Goal: Task Accomplishment & Management: Manage account settings

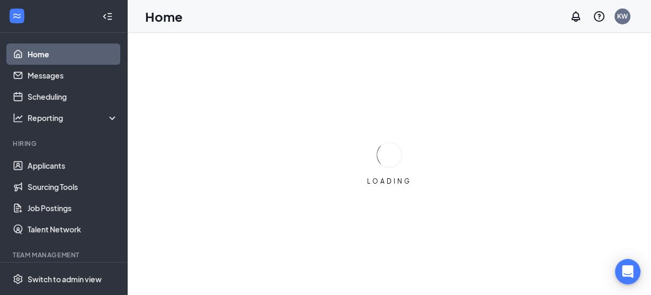
scroll to position [55, 0]
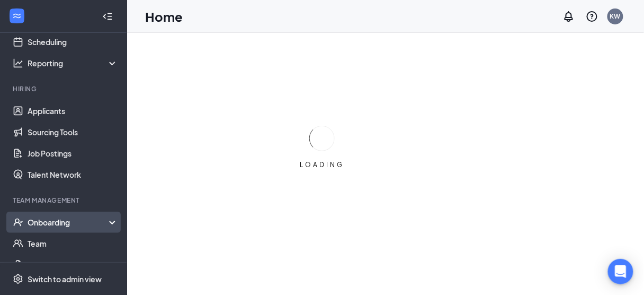
click at [86, 228] on div "Onboarding" at bounding box center [63, 221] width 127 height 21
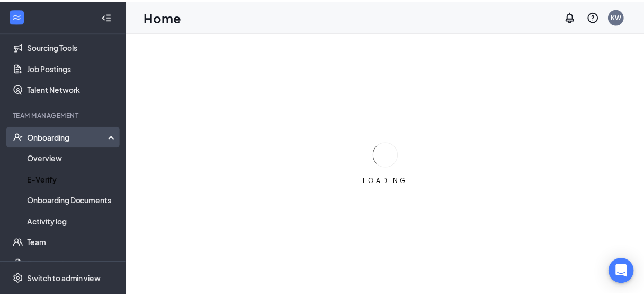
scroll to position [140, 0]
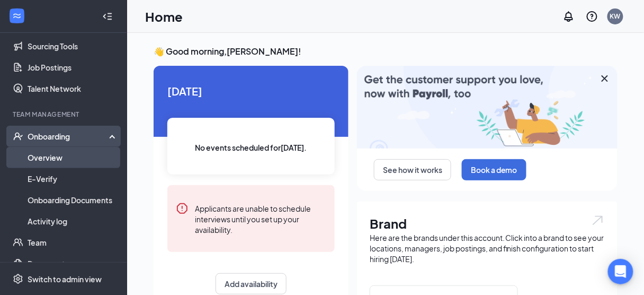
click at [39, 151] on link "Overview" at bounding box center [73, 157] width 91 height 21
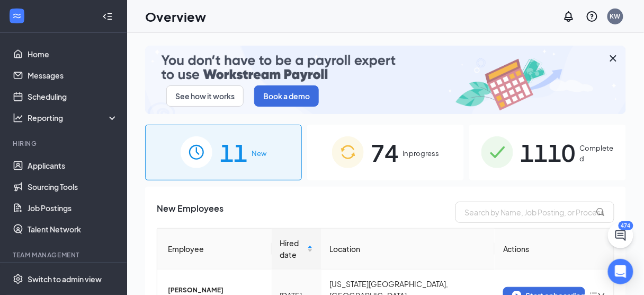
click at [507, 145] on img at bounding box center [497, 152] width 32 height 32
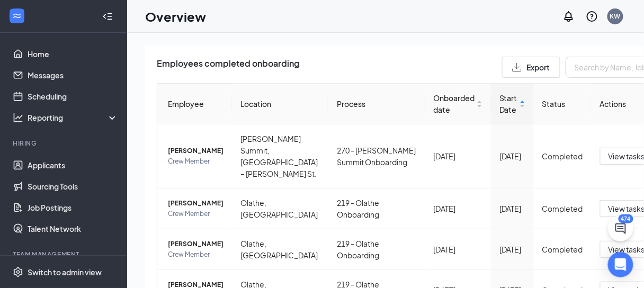
scroll to position [157, 0]
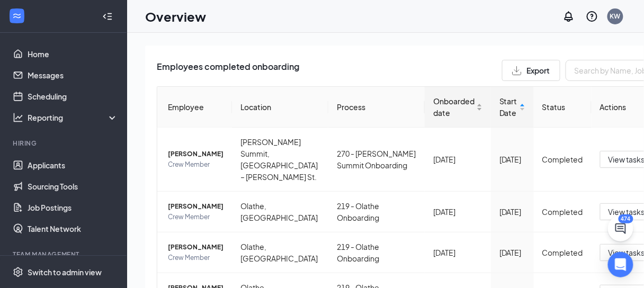
click at [433, 97] on span "Onboarded date" at bounding box center [453, 106] width 41 height 23
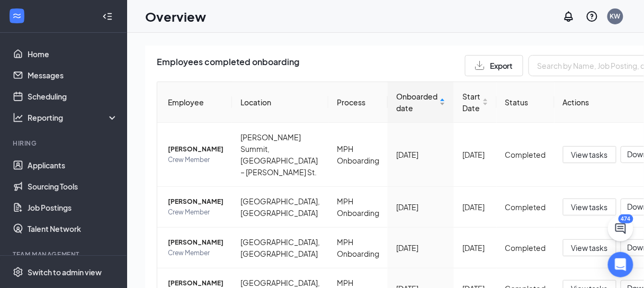
scroll to position [160, 0]
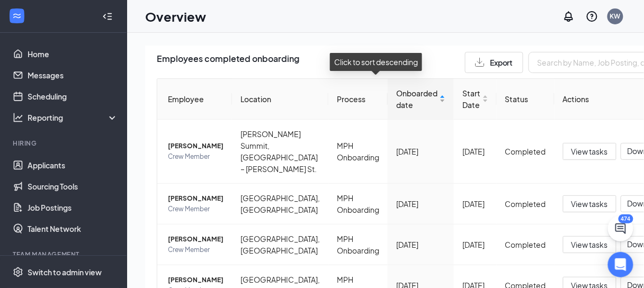
click at [396, 95] on span "Onboarded date" at bounding box center [416, 98] width 41 height 23
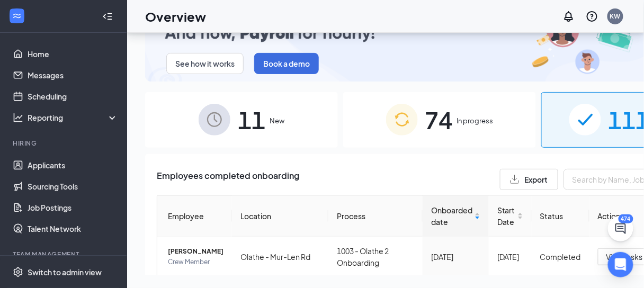
click at [457, 115] on span "In progress" at bounding box center [475, 120] width 37 height 11
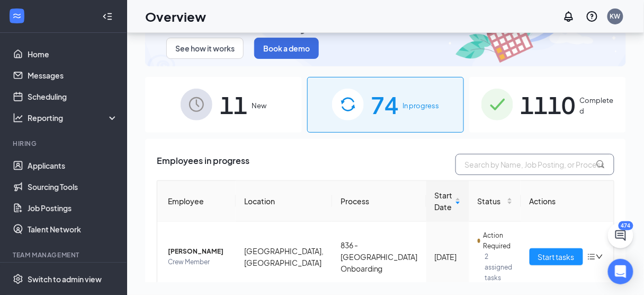
click at [510, 155] on input "text" at bounding box center [535, 164] width 159 height 21
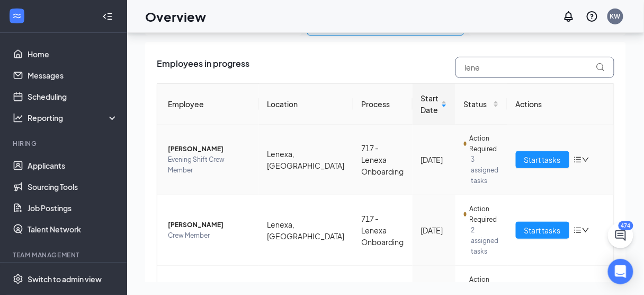
scroll to position [76, 0]
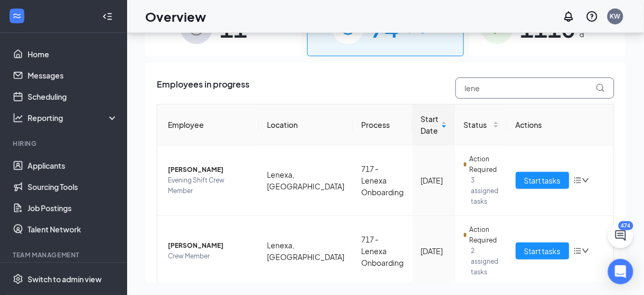
type input "lene"
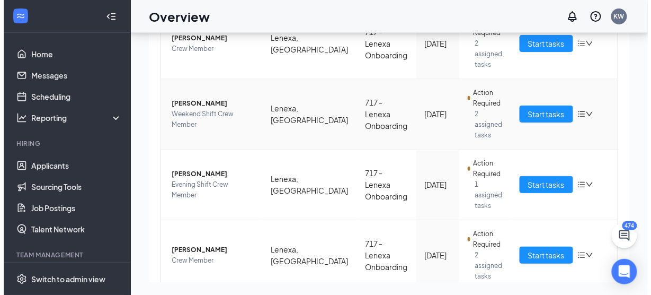
scroll to position [427, 0]
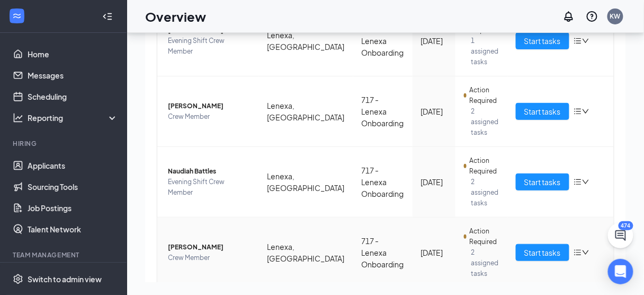
click at [200, 242] on span "[PERSON_NAME]" at bounding box center [209, 247] width 83 height 11
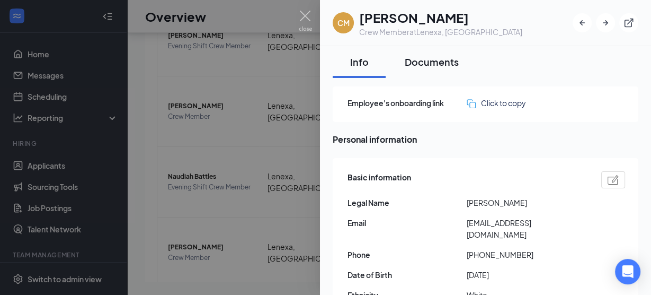
click at [411, 73] on button "Documents" at bounding box center [431, 62] width 75 height 32
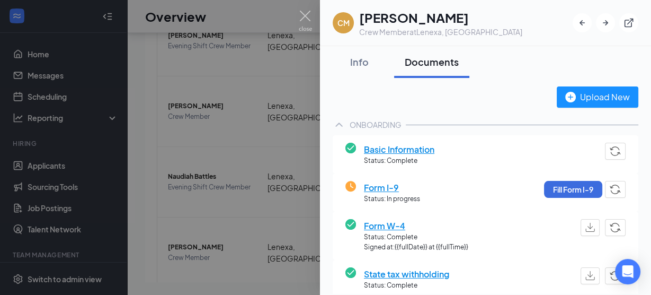
click at [416, 67] on div "Documents" at bounding box center [432, 61] width 54 height 13
click at [374, 181] on span "Form I-9" at bounding box center [392, 187] width 56 height 13
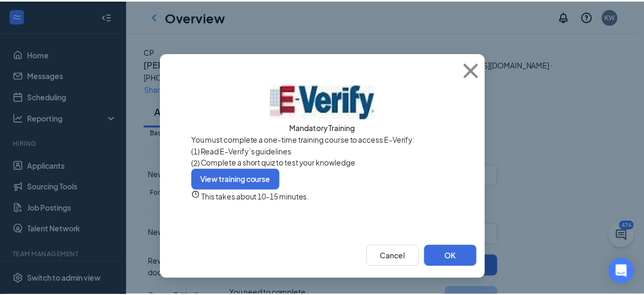
scroll to position [5, 0]
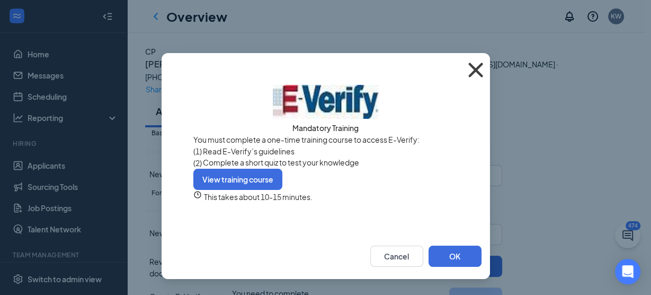
click at [467, 66] on icon "Cross" at bounding box center [475, 70] width 29 height 29
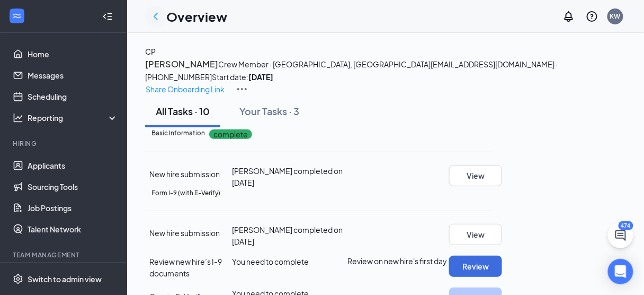
click at [155, 19] on icon "ChevronLeft" at bounding box center [155, 16] width 13 height 13
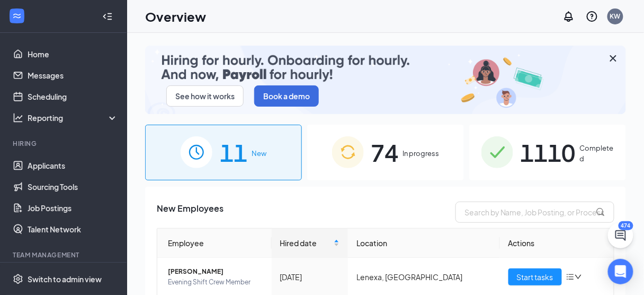
click at [423, 173] on div "74 In progress" at bounding box center [385, 152] width 157 height 56
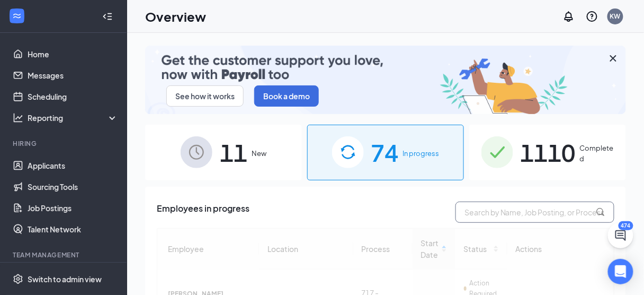
click at [483, 206] on input "text" at bounding box center [535, 211] width 159 height 21
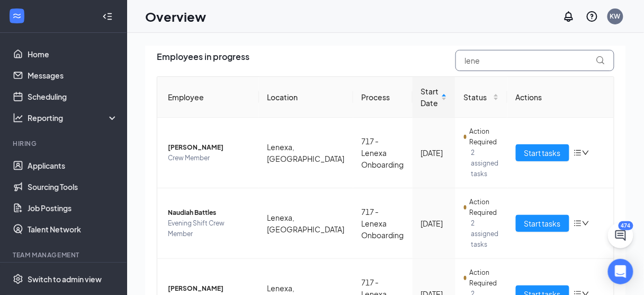
scroll to position [153, 0]
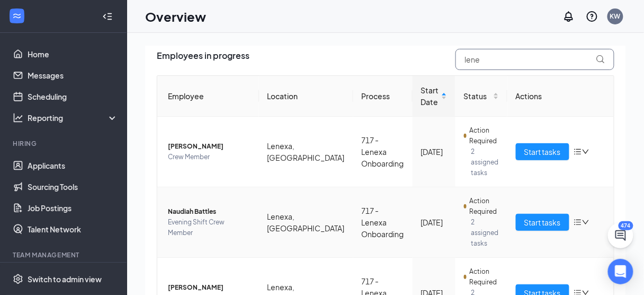
type input "lene"
click at [194, 206] on span "Naudiah Battles" at bounding box center [209, 211] width 83 height 11
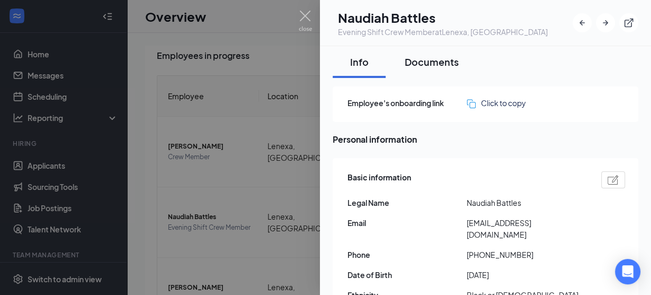
click at [446, 68] on button "Documents" at bounding box center [431, 62] width 75 height 32
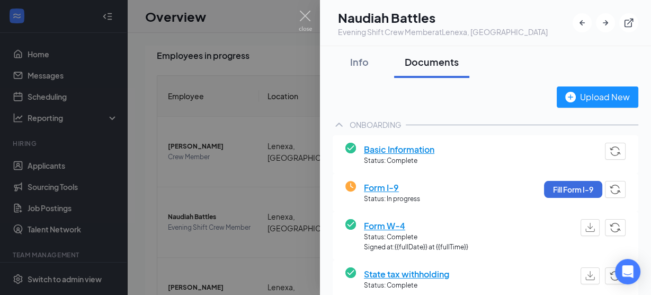
click at [379, 187] on span "Form I-9" at bounding box center [392, 187] width 56 height 13
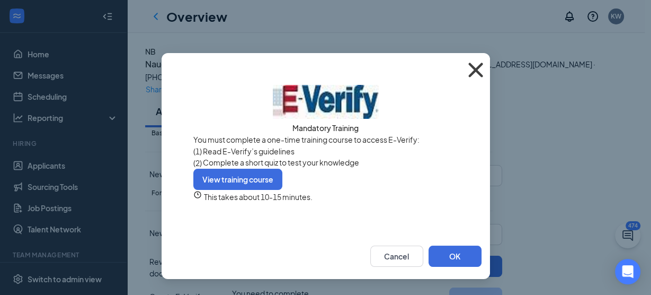
click at [472, 67] on icon "Cross" at bounding box center [475, 70] width 29 height 29
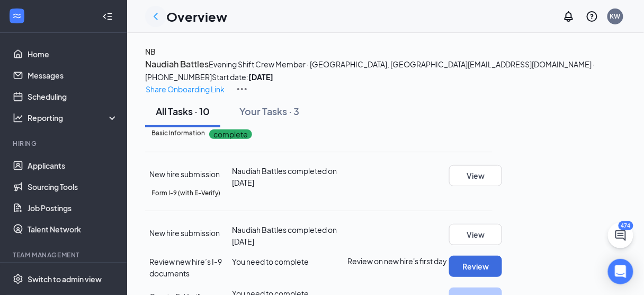
click at [155, 17] on icon "ChevronLeft" at bounding box center [156, 16] width 4 height 7
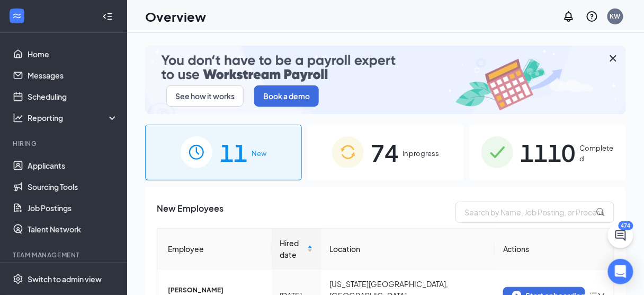
click at [402, 158] on div "74 In progress" at bounding box center [385, 152] width 157 height 56
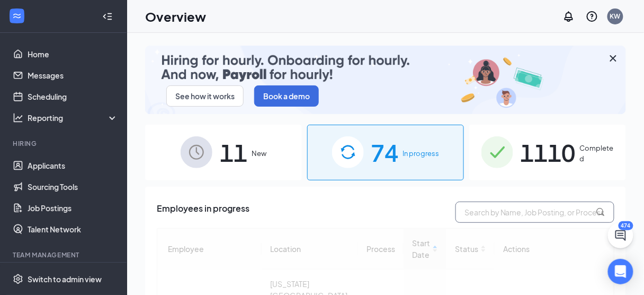
click at [487, 209] on input "text" at bounding box center [535, 211] width 159 height 21
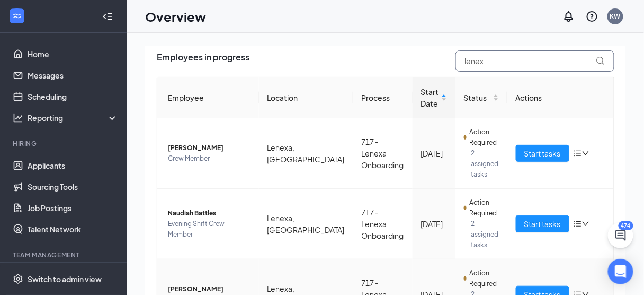
scroll to position [242, 0]
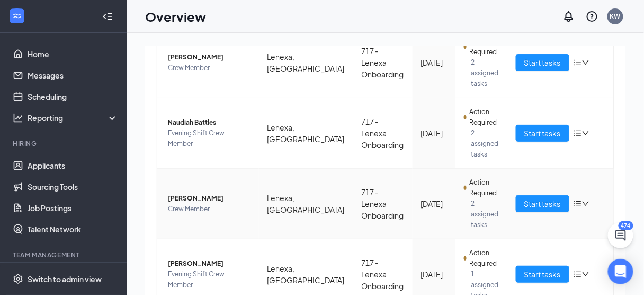
type input "lenex"
click at [202, 193] on span "[PERSON_NAME]" at bounding box center [209, 198] width 83 height 11
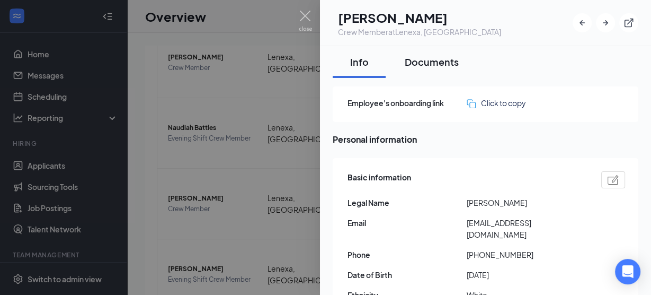
click at [451, 57] on div "Documents" at bounding box center [432, 61] width 54 height 13
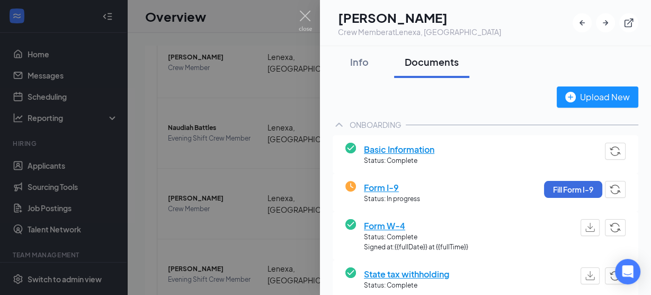
click at [377, 192] on span "Form I-9" at bounding box center [392, 187] width 56 height 13
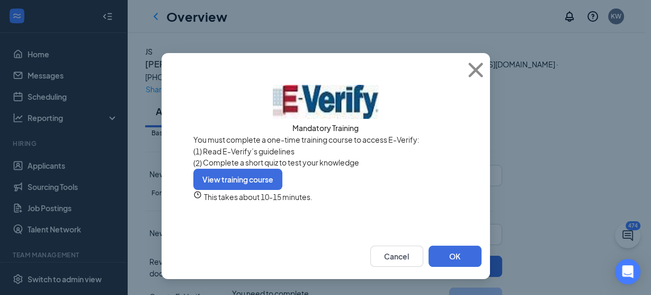
click at [248, 145] on div "Mandatory Training You must complete a one-time training course to access E-Ver…" at bounding box center [325, 143] width 265 height 117
click at [475, 69] on icon "Cross" at bounding box center [475, 70] width 29 height 29
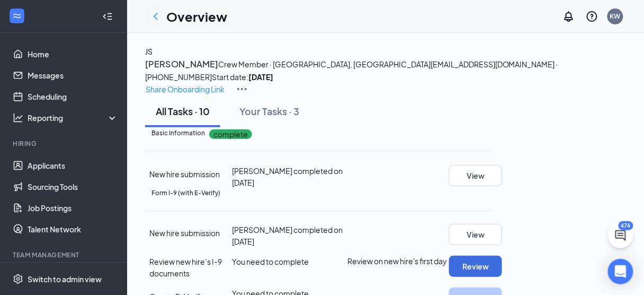
click at [158, 16] on icon "ChevronLeft" at bounding box center [155, 16] width 13 height 13
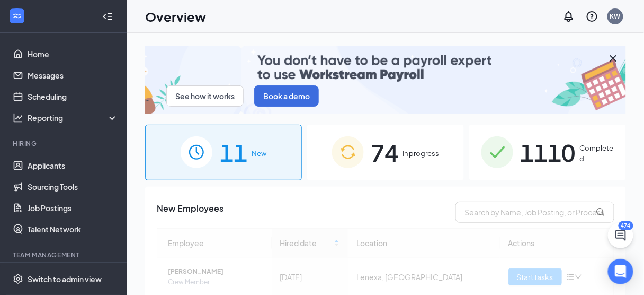
scroll to position [78, 0]
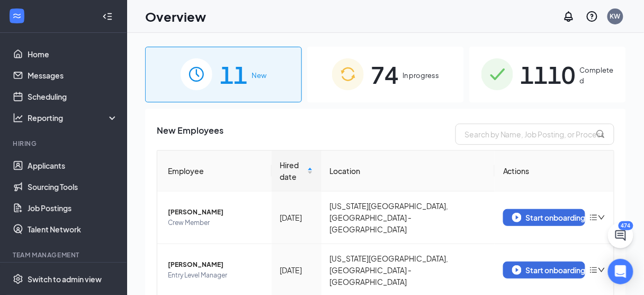
click at [411, 66] on div "74 In progress" at bounding box center [385, 75] width 157 height 56
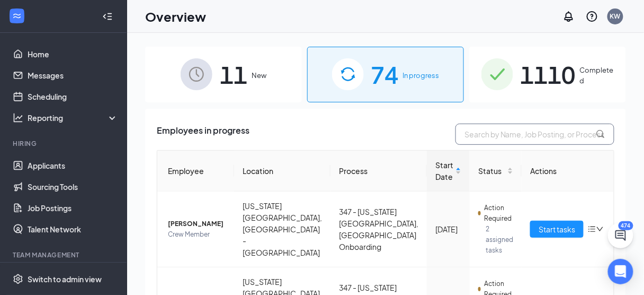
click at [481, 131] on input "text" at bounding box center [535, 133] width 159 height 21
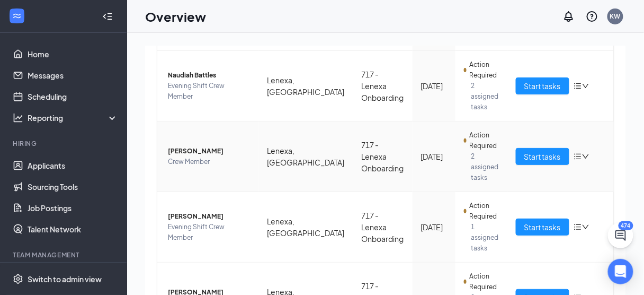
scroll to position [291, 0]
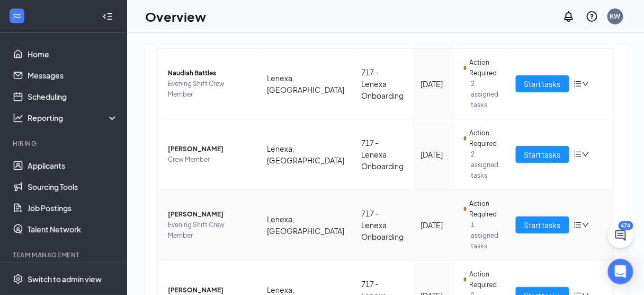
type input "lene"
click at [198, 209] on span "[PERSON_NAME]" at bounding box center [209, 214] width 83 height 11
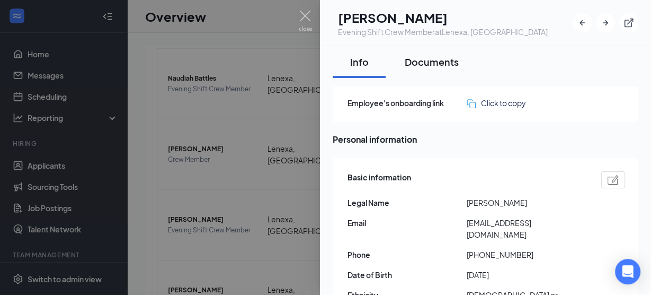
click at [417, 67] on div "Documents" at bounding box center [432, 61] width 54 height 13
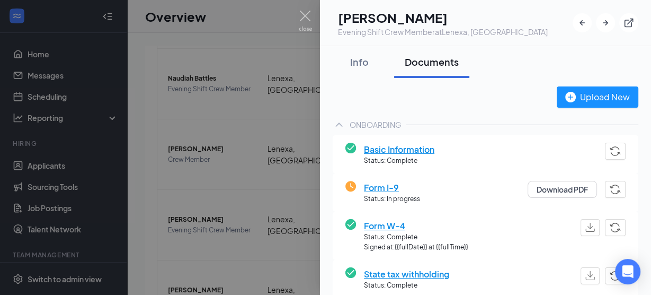
click at [380, 185] on span "Form I-9" at bounding box center [392, 187] width 56 height 13
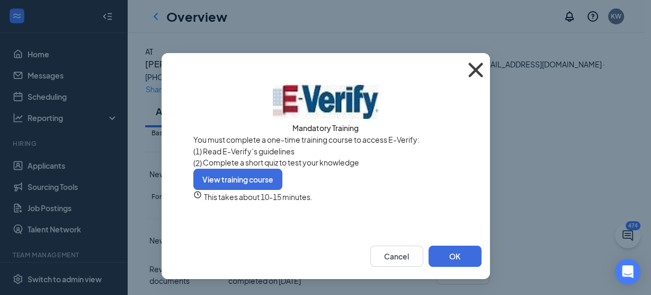
click at [471, 69] on icon "Cross" at bounding box center [475, 70] width 14 height 14
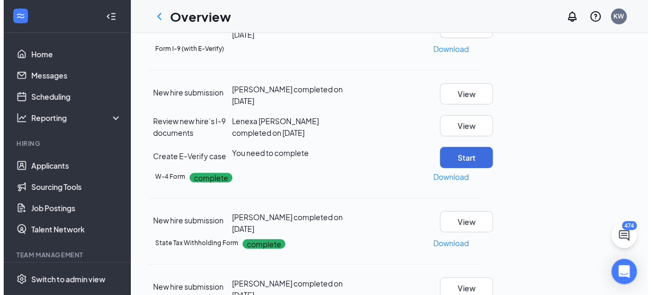
scroll to position [193, 0]
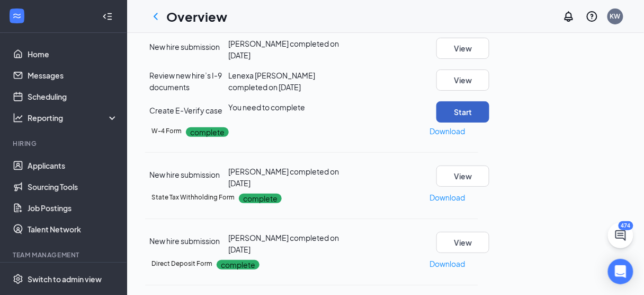
click at [489, 122] on button "Start" at bounding box center [462, 111] width 53 height 21
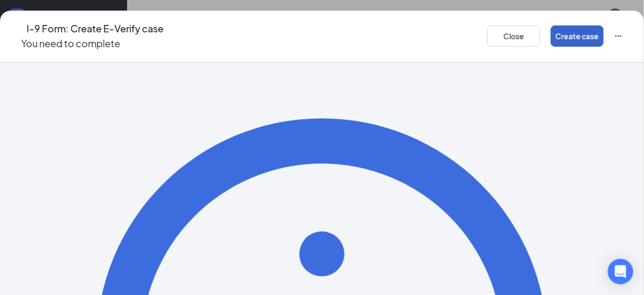
click at [551, 26] on button "Create case" at bounding box center [577, 35] width 53 height 21
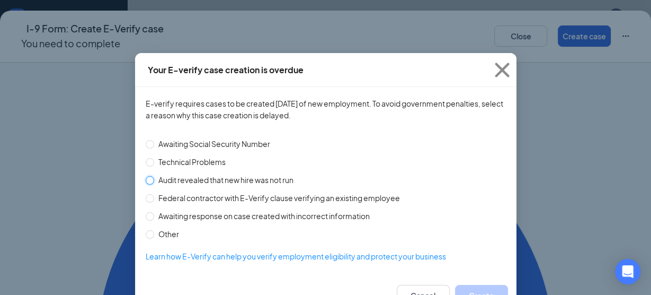
click at [151, 179] on input "Audit revealed that new hire was not run" at bounding box center [150, 180] width 8 height 8
radio input "true"
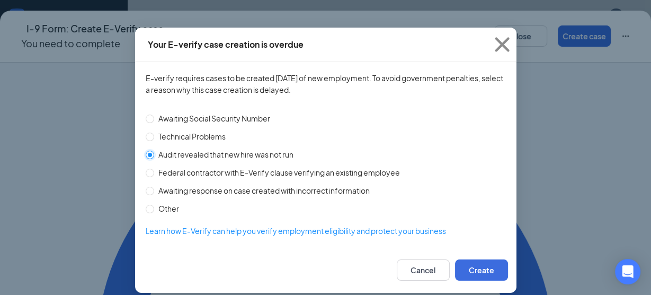
scroll to position [26, 0]
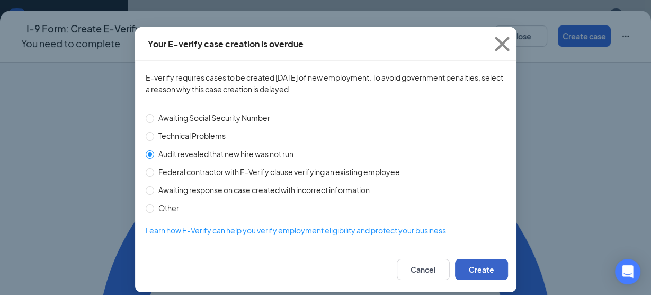
click at [464, 270] on button "Create" at bounding box center [481, 268] width 53 height 21
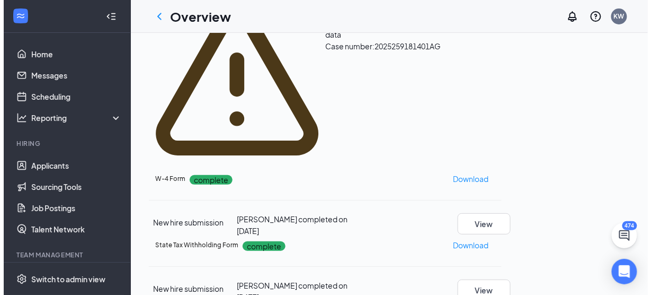
scroll to position [230, 0]
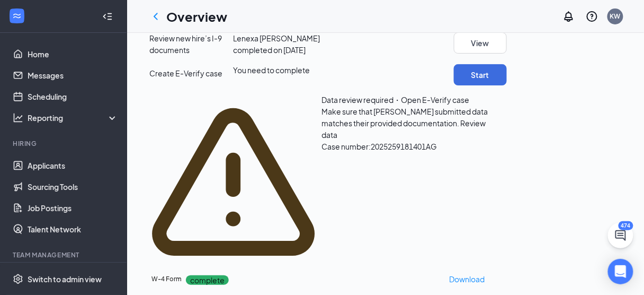
click at [486, 139] on span "Review data" at bounding box center [404, 128] width 164 height 21
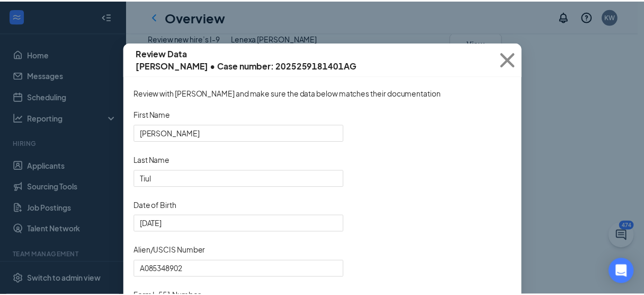
scroll to position [0, 0]
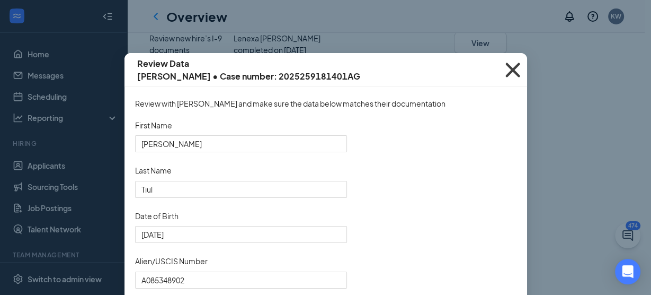
click at [507, 65] on icon "Cross" at bounding box center [512, 70] width 29 height 29
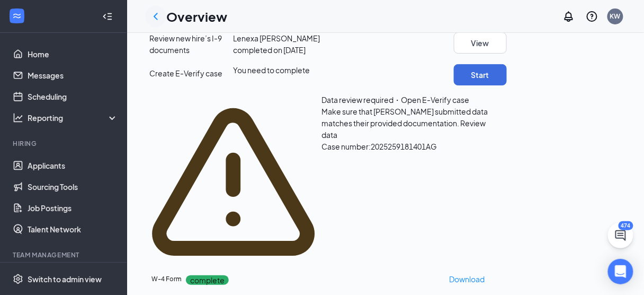
click at [157, 22] on div at bounding box center [155, 16] width 21 height 21
click at [153, 13] on icon "ChevronLeft" at bounding box center [155, 16] width 13 height 13
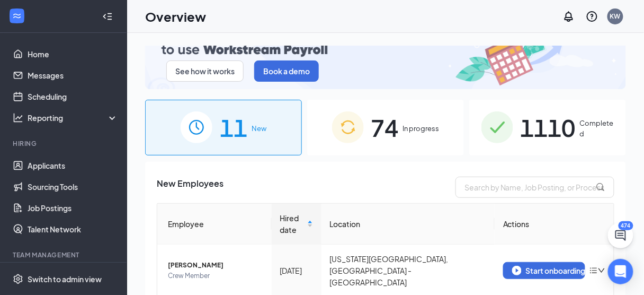
scroll to position [11, 0]
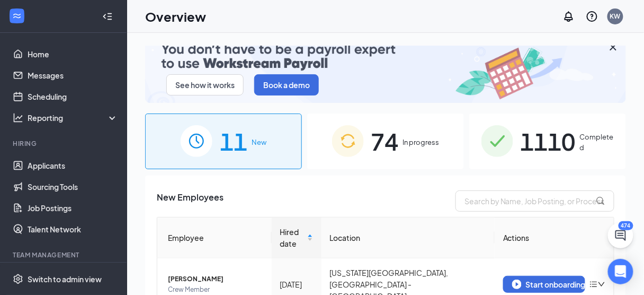
click at [395, 127] on span "74" at bounding box center [385, 141] width 28 height 37
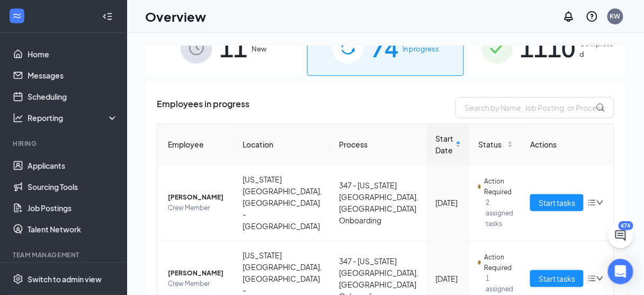
scroll to position [103, 0]
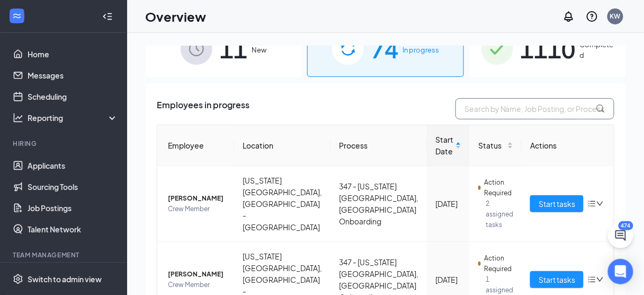
click at [528, 105] on input "text" at bounding box center [535, 108] width 159 height 21
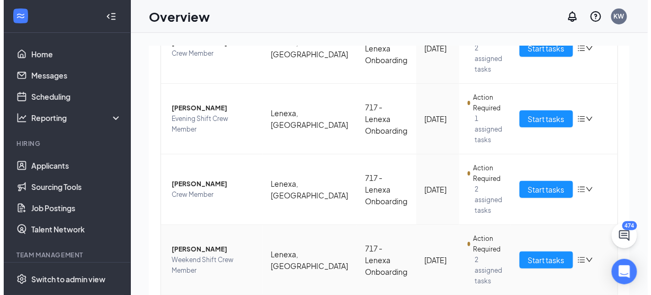
scroll to position [427, 0]
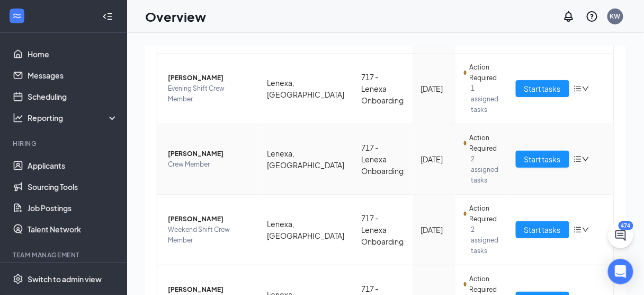
type input "lenex"
click at [194, 159] on span "Crew Member" at bounding box center [209, 164] width 83 height 11
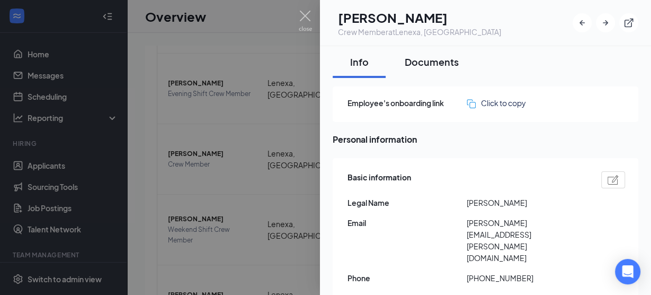
click at [421, 70] on button "Documents" at bounding box center [431, 62] width 75 height 32
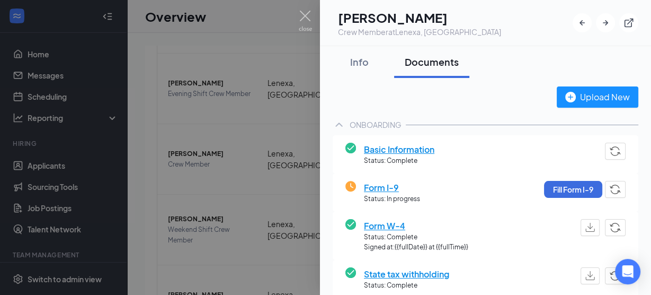
click at [392, 185] on span "Form I-9" at bounding box center [392, 187] width 56 height 13
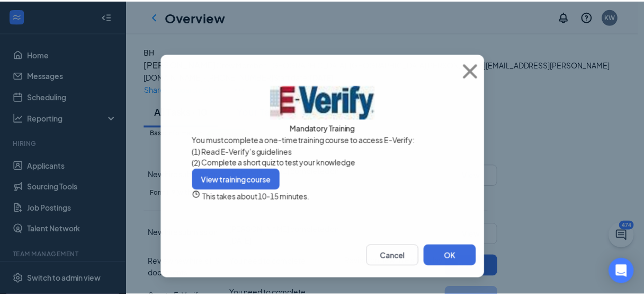
scroll to position [5, 0]
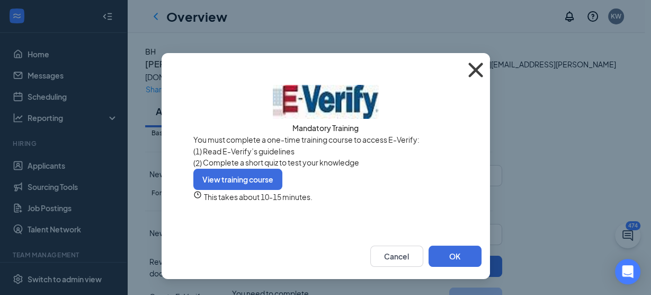
click at [468, 61] on icon "Cross" at bounding box center [475, 70] width 29 height 29
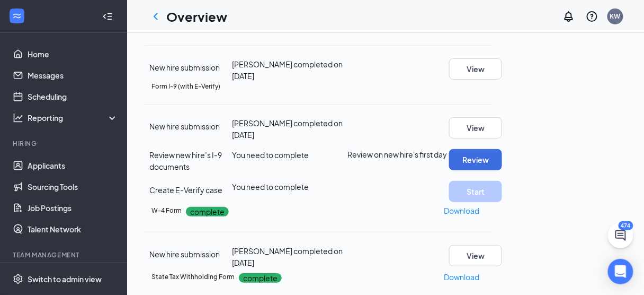
scroll to position [153, 0]
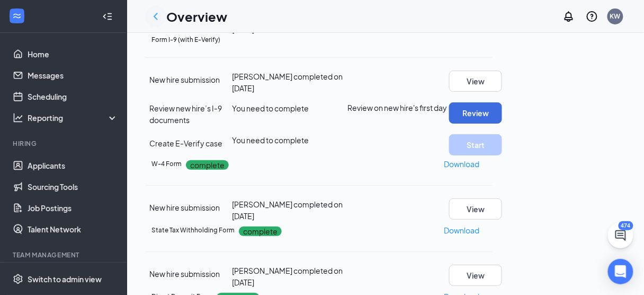
click at [158, 16] on icon "ChevronLeft" at bounding box center [155, 16] width 13 height 13
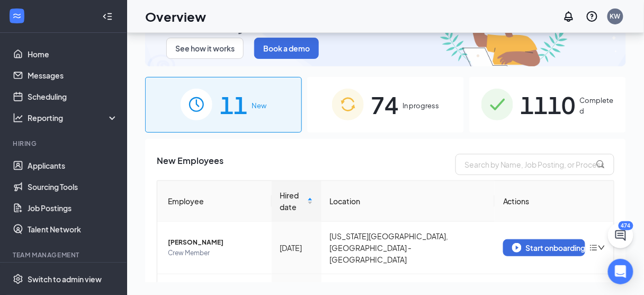
click at [567, 77] on div "1110 Completed" at bounding box center [547, 105] width 157 height 56
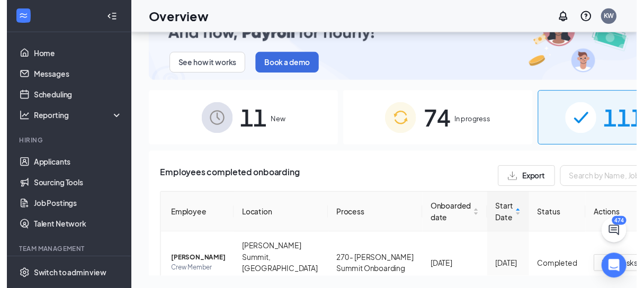
scroll to position [60, 0]
